Goal: Find specific page/section: Find specific page/section

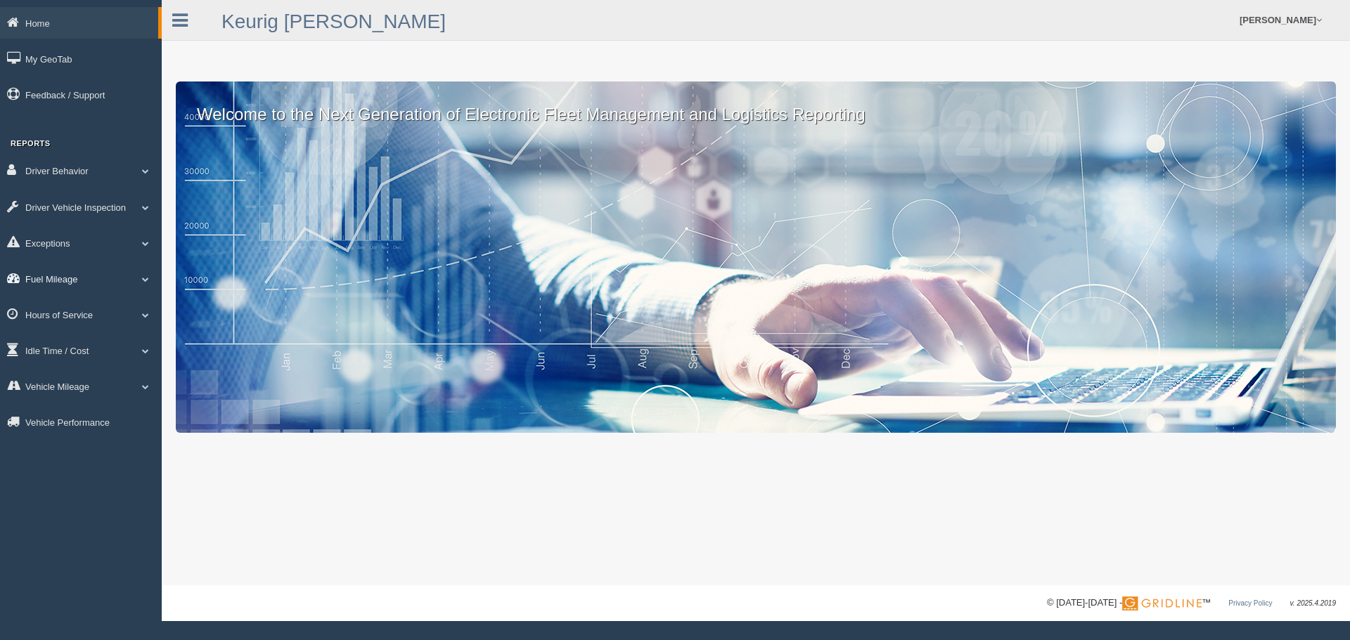
click at [70, 277] on link "Fuel Mileage" at bounding box center [81, 279] width 162 height 32
click at [71, 334] on link "Fuel Mileage" at bounding box center [91, 336] width 133 height 25
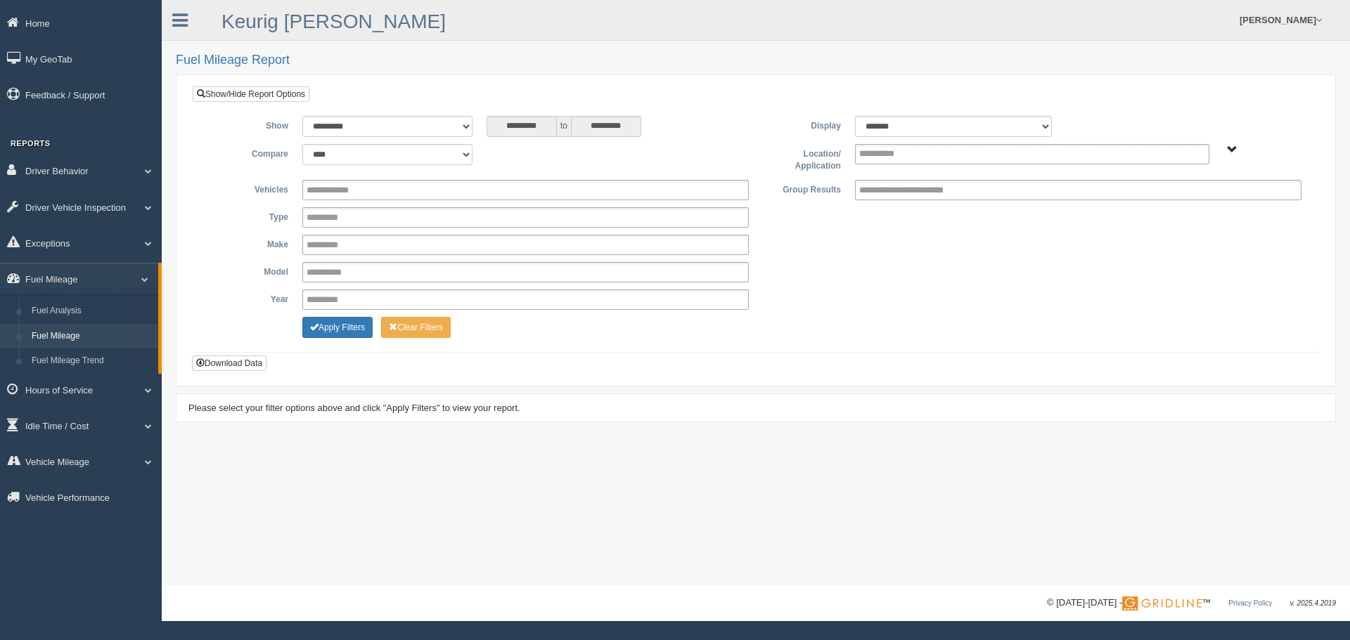
click at [1229, 145] on span "Northlake - OTR" at bounding box center [1232, 150] width 11 height 11
click at [1175, 204] on button "Northlake - OTR" at bounding box center [1185, 200] width 70 height 15
click at [335, 328] on button "Apply Filters" at bounding box center [337, 327] width 70 height 21
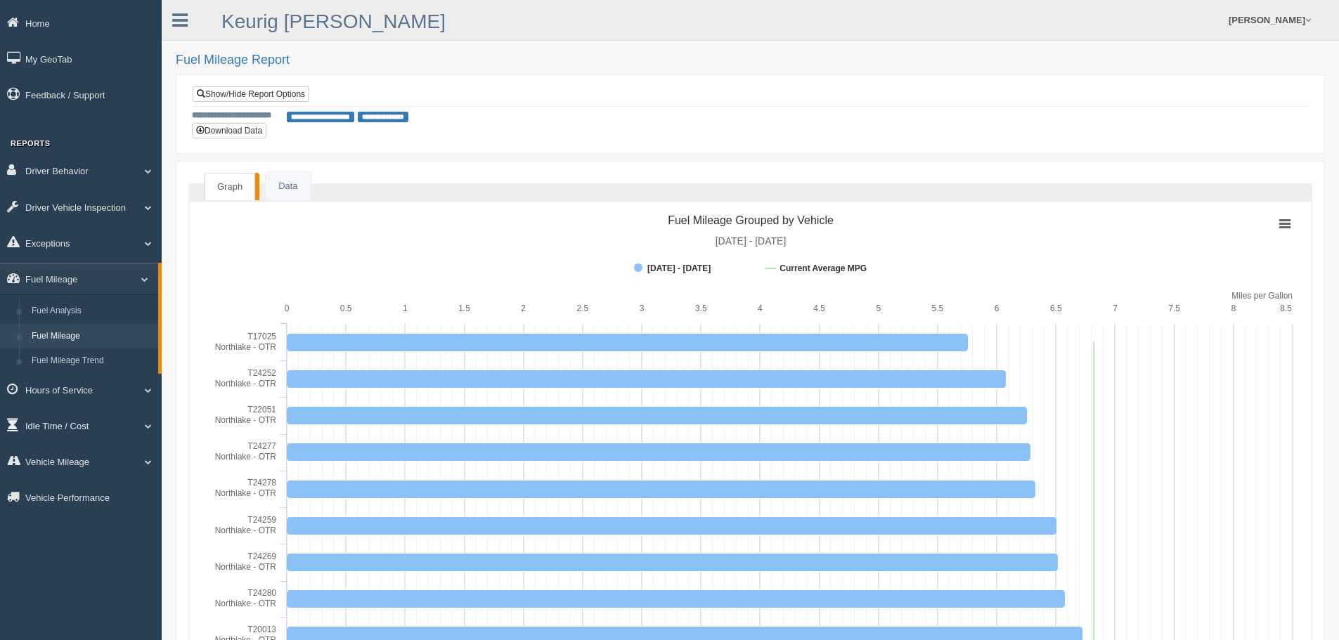
click at [65, 425] on link "Idle Time / Cost" at bounding box center [81, 426] width 162 height 32
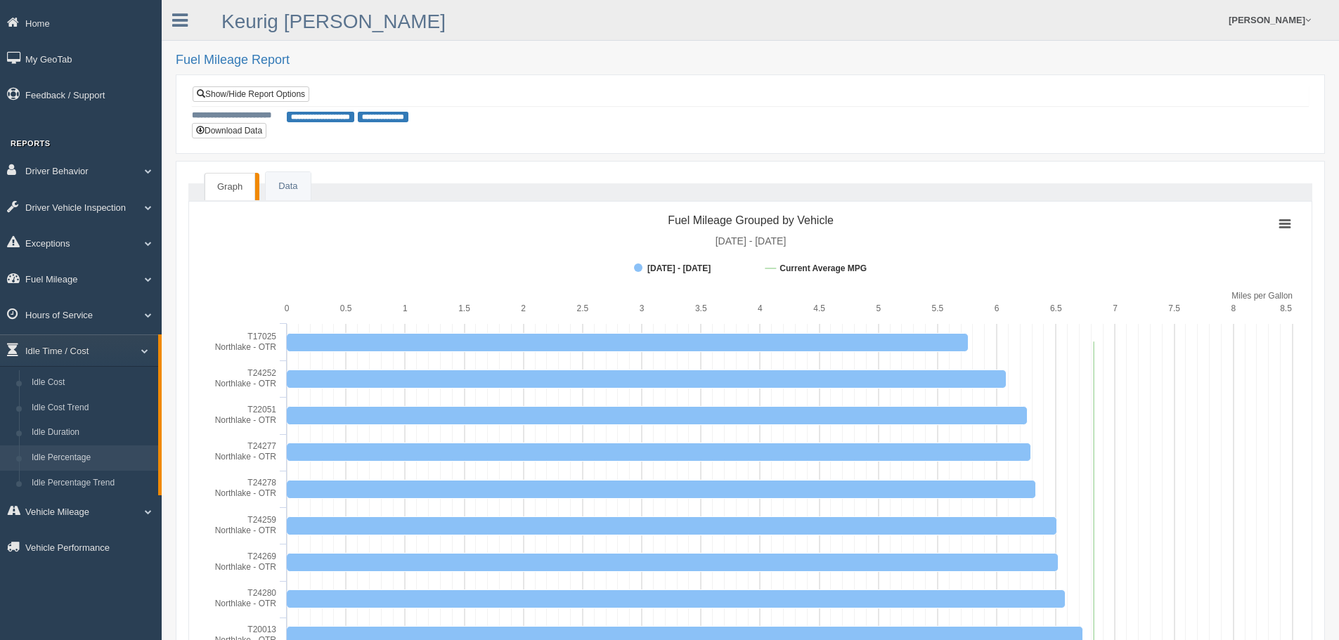
click at [65, 459] on link "Idle Percentage" at bounding box center [91, 458] width 133 height 25
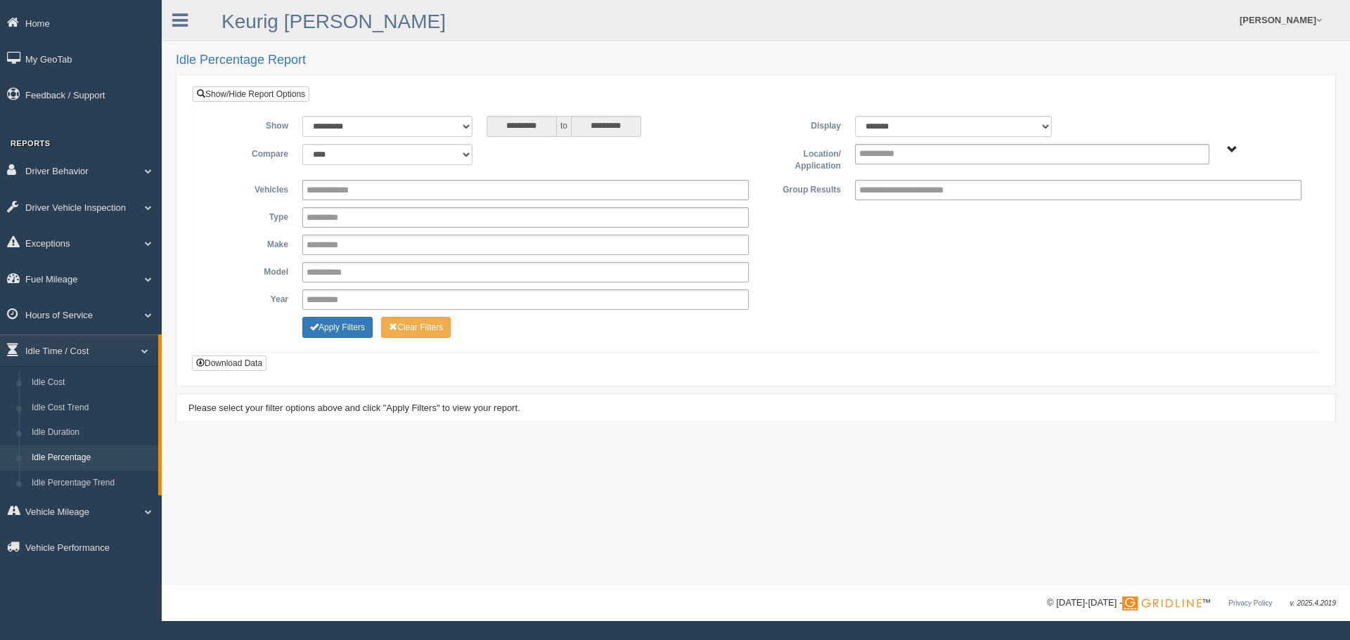
click at [1230, 152] on span "Northlake - OTR" at bounding box center [1232, 150] width 11 height 11
click at [1232, 151] on span "Northlake - OTR" at bounding box center [1232, 150] width 11 height 11
click at [1232, 150] on span "Northlake - OTR" at bounding box center [1232, 150] width 11 height 11
click at [1211, 200] on button "Northlake - OTR" at bounding box center [1185, 200] width 70 height 15
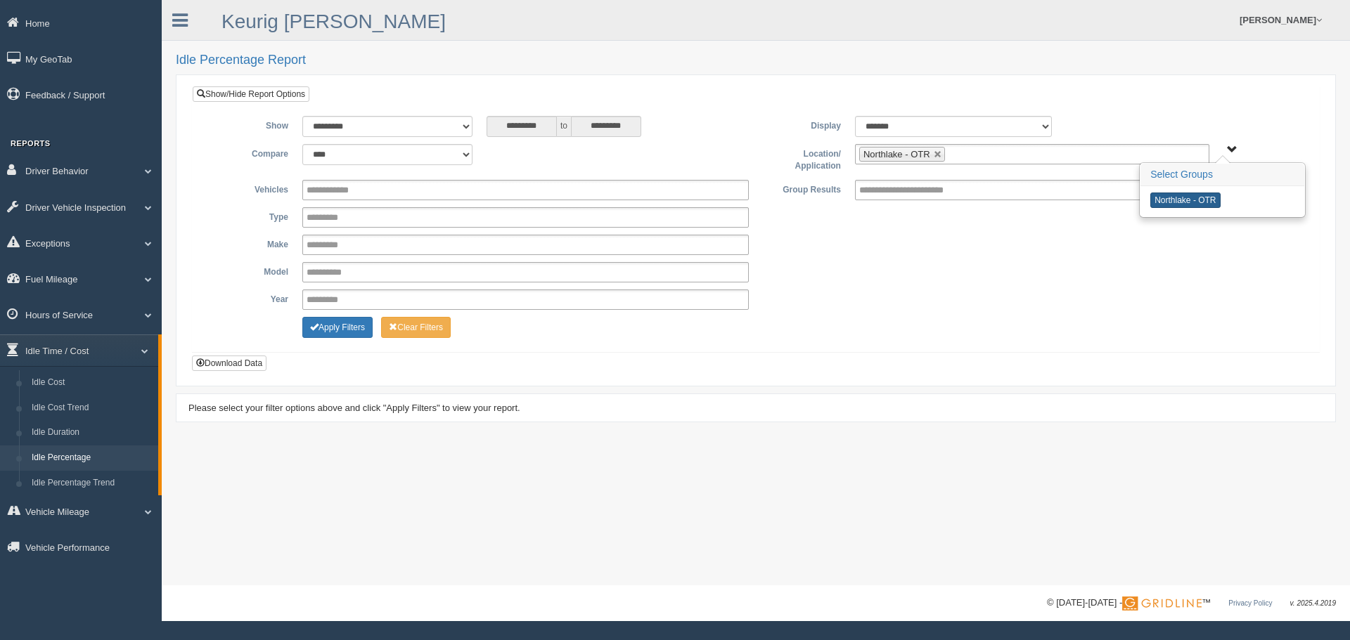
type input "**********"
click at [335, 328] on button "Apply Filters" at bounding box center [337, 327] width 70 height 21
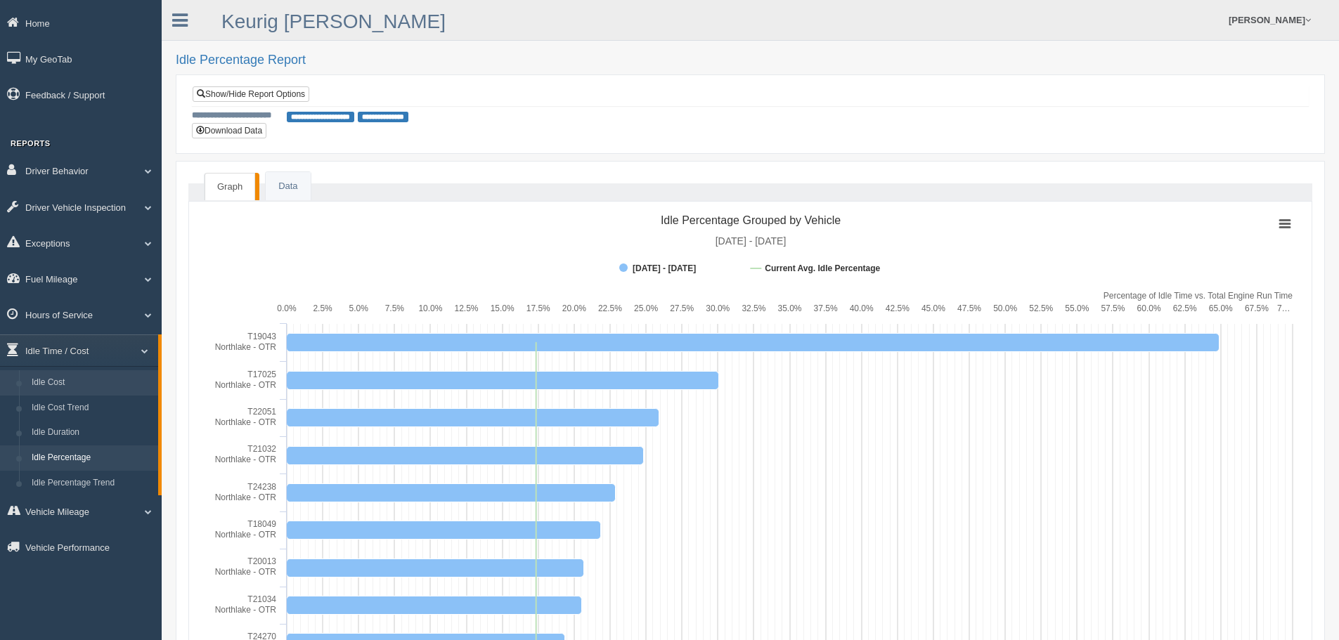
click at [58, 382] on link "Idle Cost" at bounding box center [91, 382] width 133 height 25
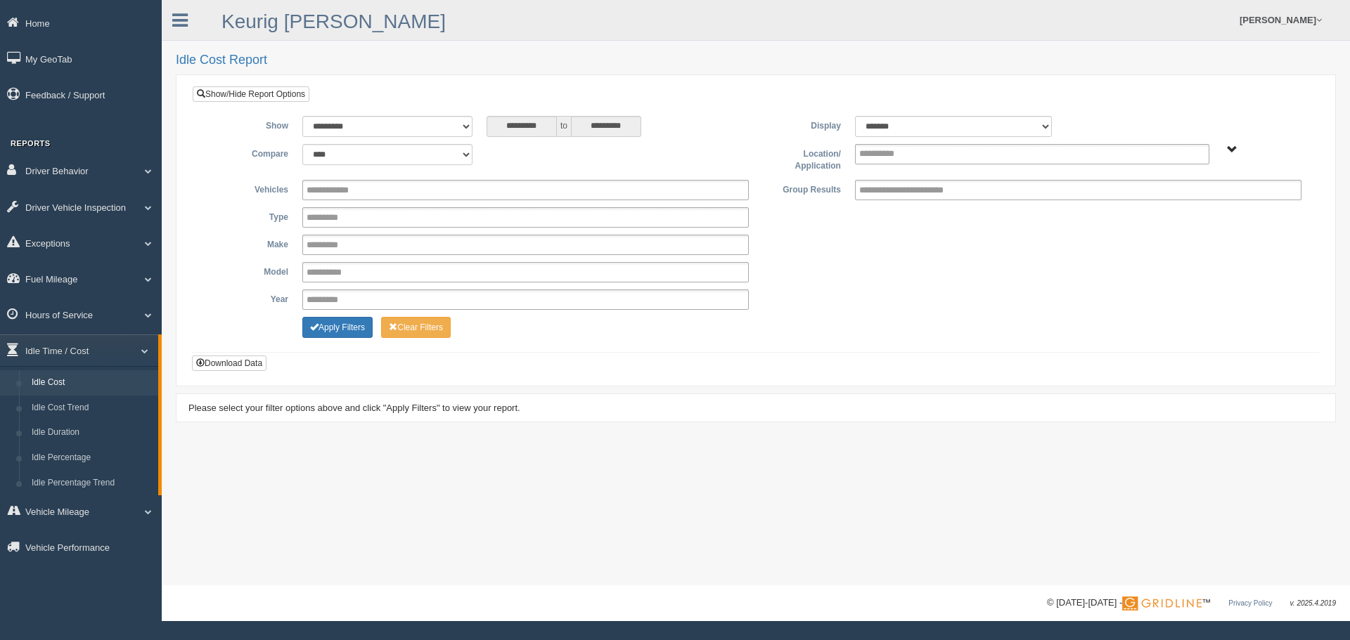
click at [1229, 149] on span "Northlake - OTR" at bounding box center [1232, 150] width 11 height 11
click at [1182, 202] on button "Northlake - OTR" at bounding box center [1185, 200] width 70 height 15
click at [344, 327] on button "Apply Filters" at bounding box center [337, 327] width 70 height 21
